Goal: Obtain resource: Obtain resource

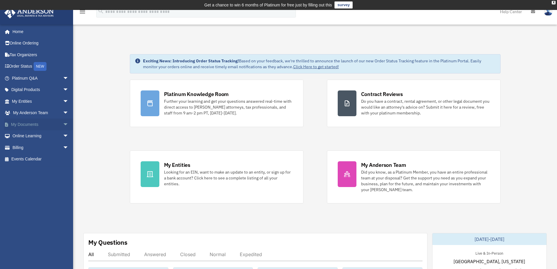
click at [63, 125] on span "arrow_drop_down" at bounding box center [69, 124] width 12 height 12
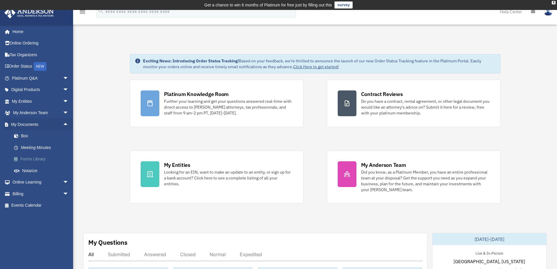
click at [39, 159] on link "Forms Library" at bounding box center [42, 159] width 69 height 12
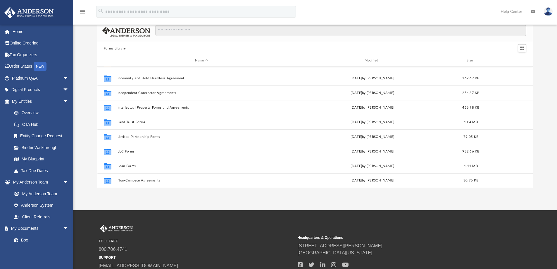
scroll to position [25, 0]
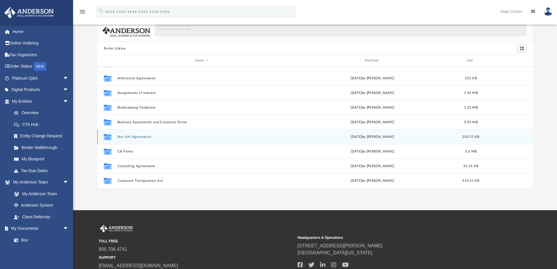
click at [135, 138] on button "Buy-Sell Agreements" at bounding box center [201, 137] width 168 height 4
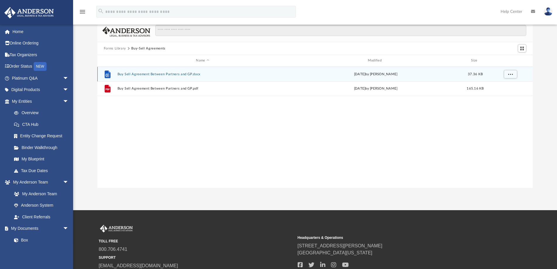
scroll to position [0, 0]
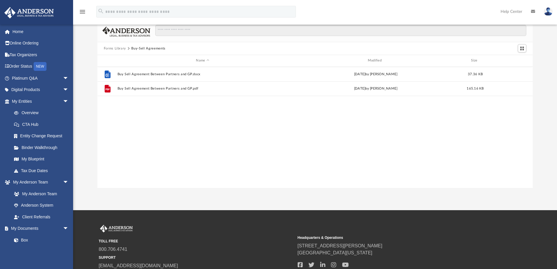
click at [114, 47] on button "Forms Library" at bounding box center [115, 48] width 22 height 5
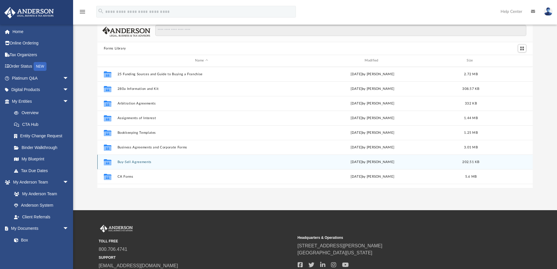
click at [125, 162] on button "Buy-Sell Agreements" at bounding box center [201, 162] width 168 height 4
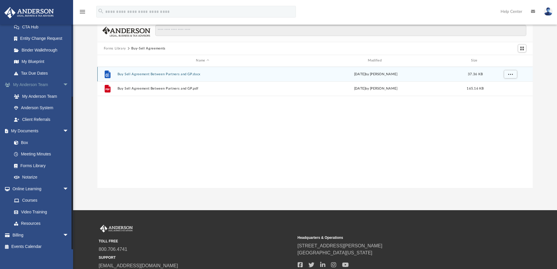
scroll to position [102, 0]
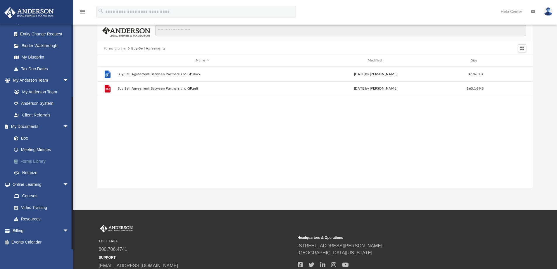
click at [32, 159] on link "Forms Library" at bounding box center [42, 161] width 69 height 12
